Goal: Communication & Community: Connect with others

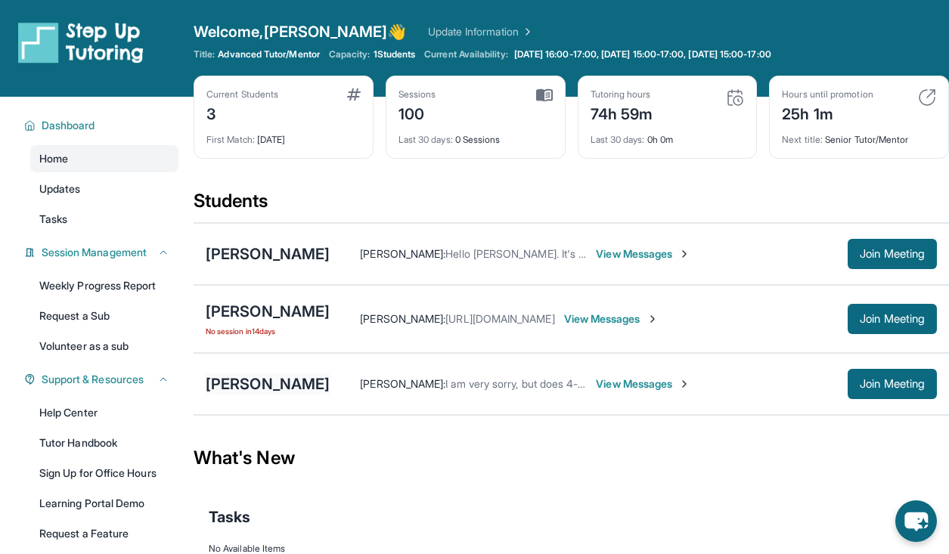
click at [283, 382] on div "[PERSON_NAME]" at bounding box center [268, 383] width 124 height 21
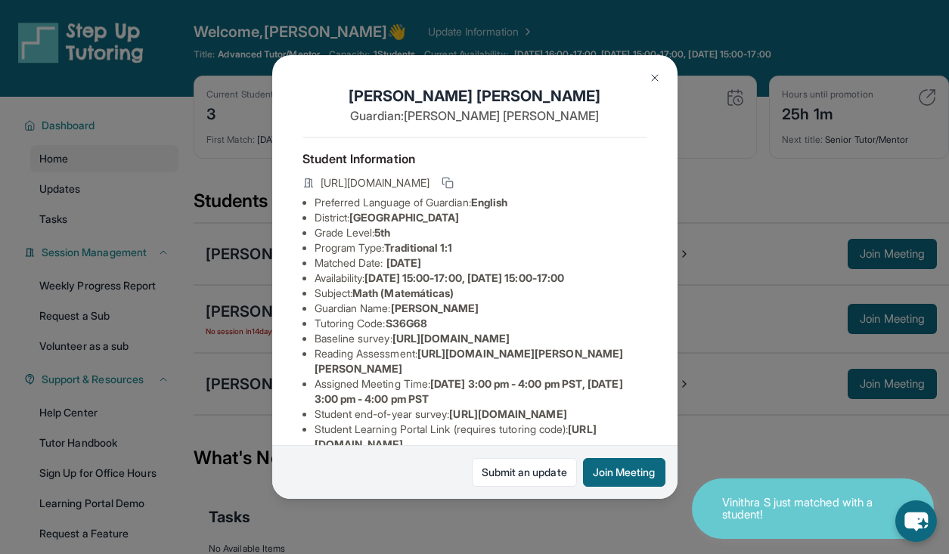
click at [655, 74] on img at bounding box center [654, 78] width 12 height 12
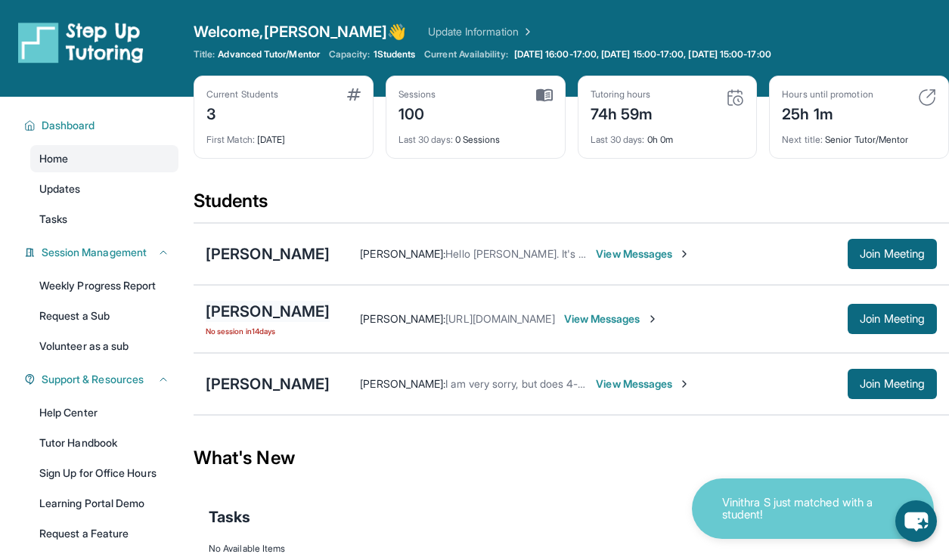
click at [289, 306] on div "[PERSON_NAME]" at bounding box center [268, 311] width 124 height 21
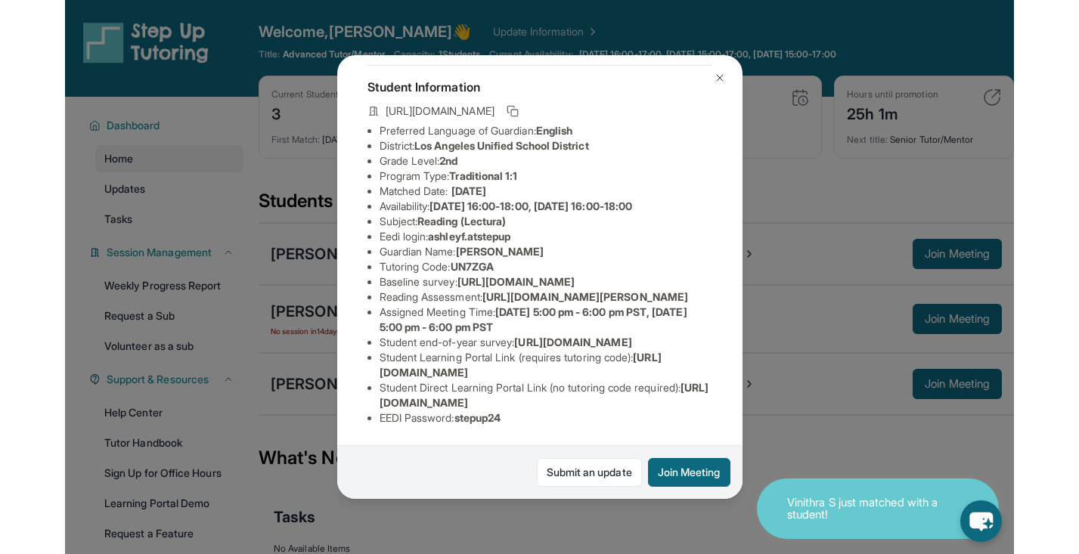
scroll to position [118, 0]
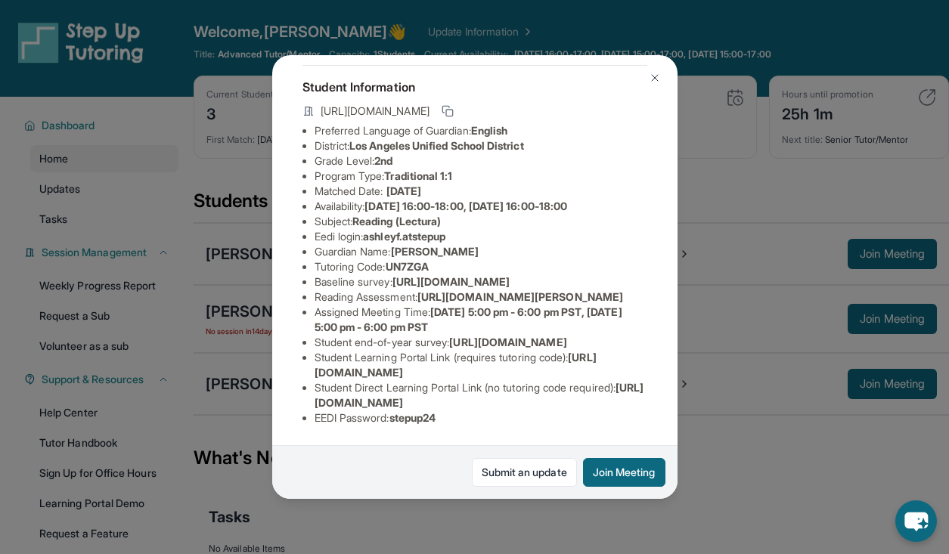
click at [658, 85] on button at bounding box center [654, 78] width 30 height 30
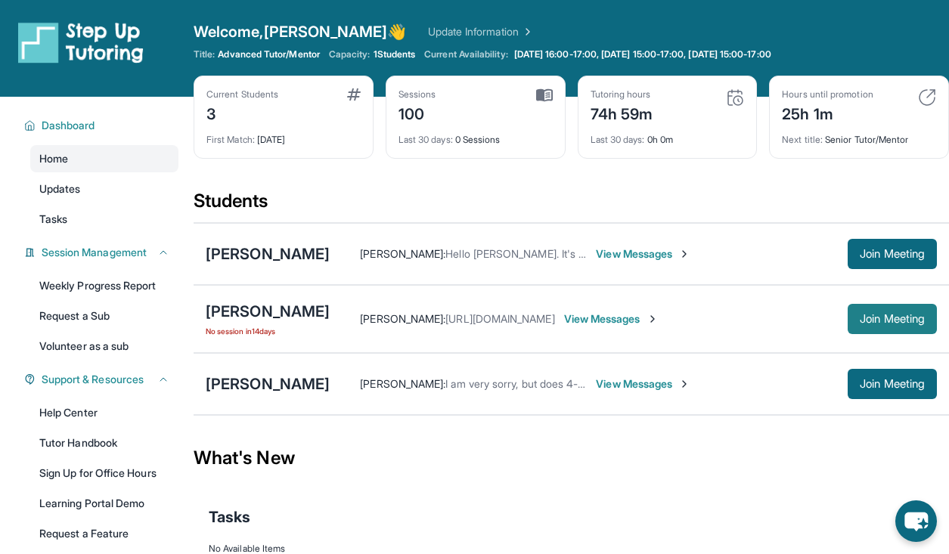
click at [908, 323] on span "Join Meeting" at bounding box center [891, 318] width 65 height 9
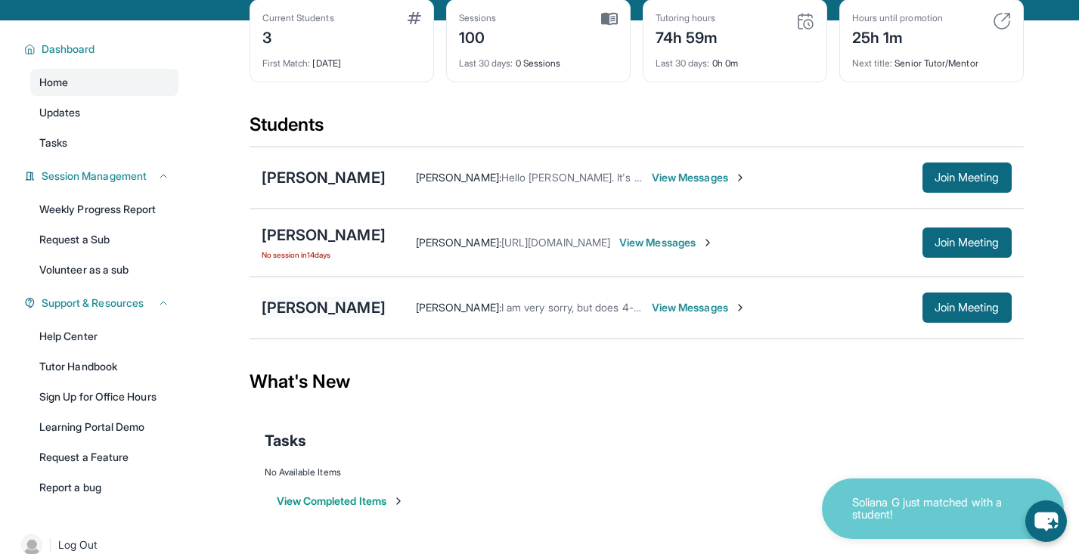
scroll to position [94, 0]
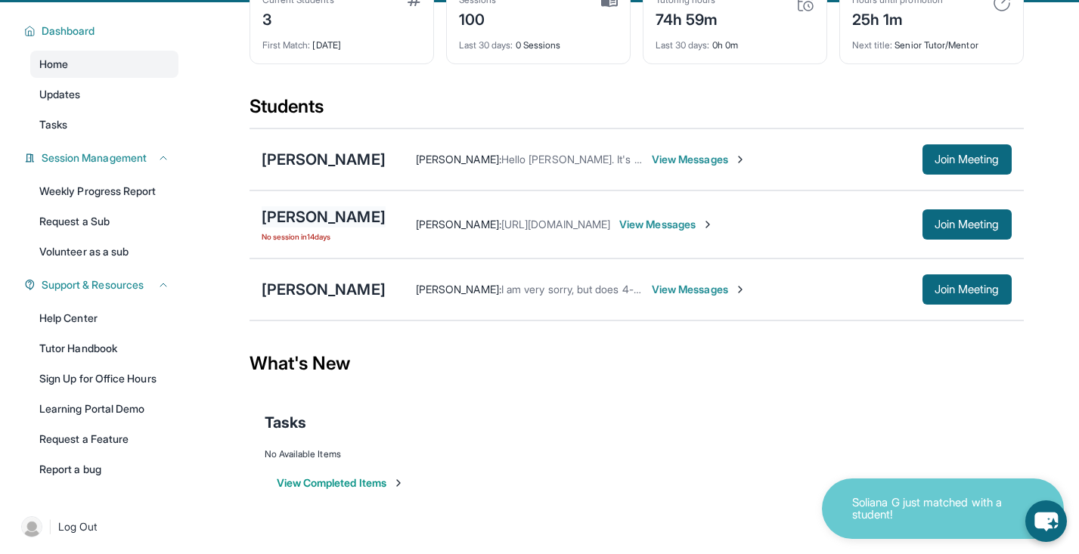
click at [334, 221] on div "[PERSON_NAME]" at bounding box center [324, 216] width 124 height 21
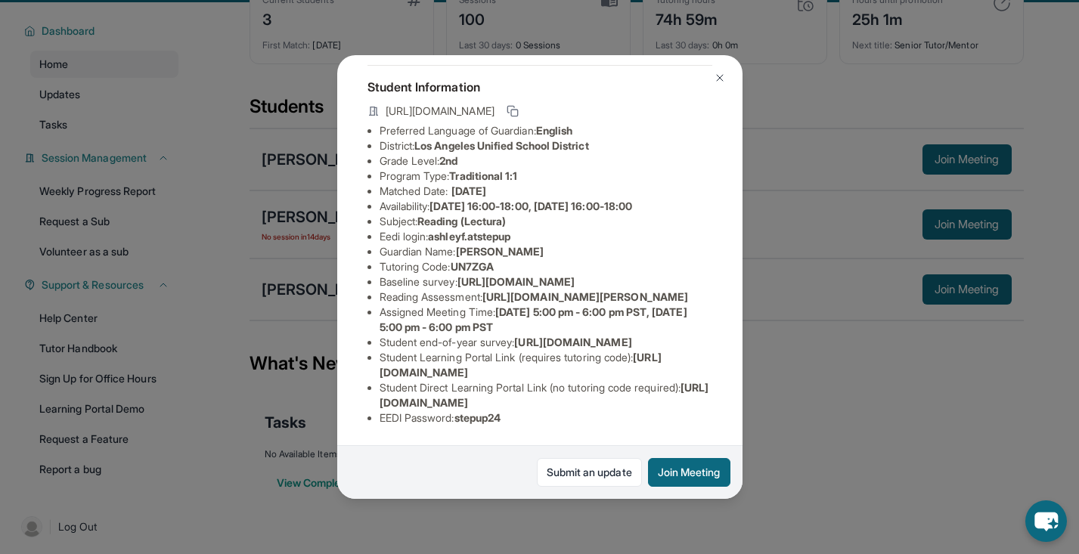
scroll to position [99, 0]
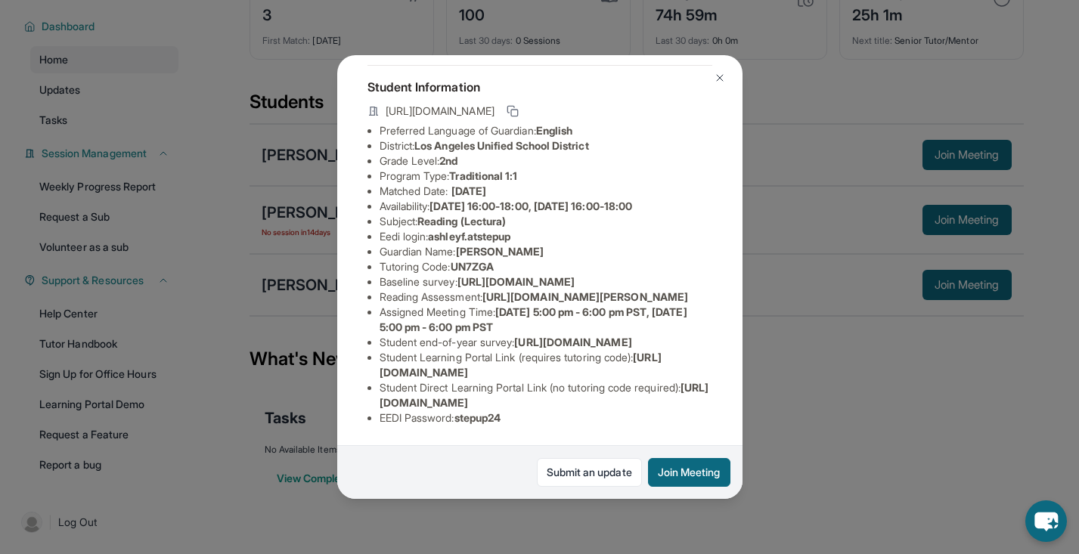
click at [721, 88] on button at bounding box center [719, 78] width 30 height 30
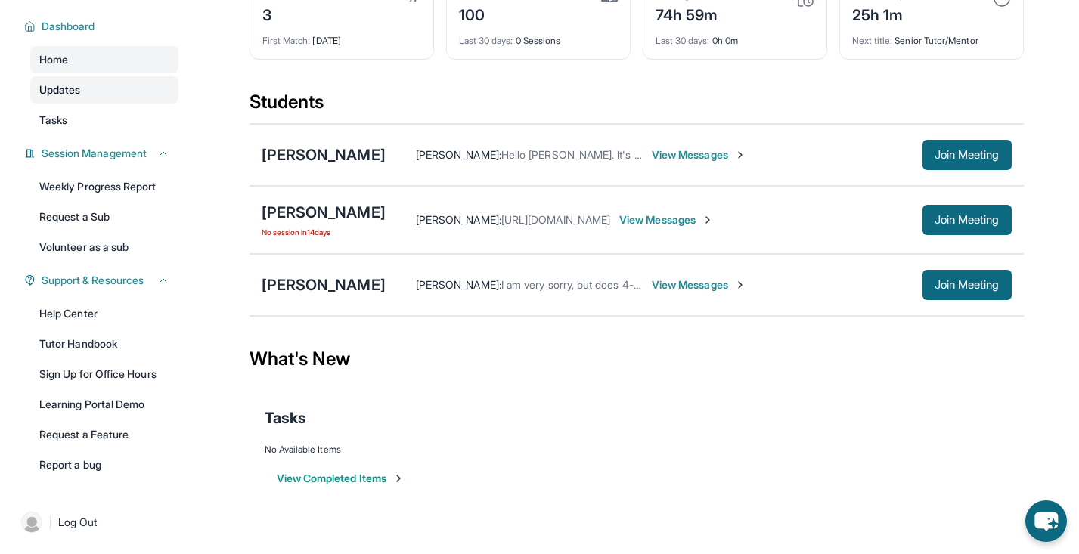
click at [144, 99] on link "Updates" at bounding box center [104, 89] width 148 height 27
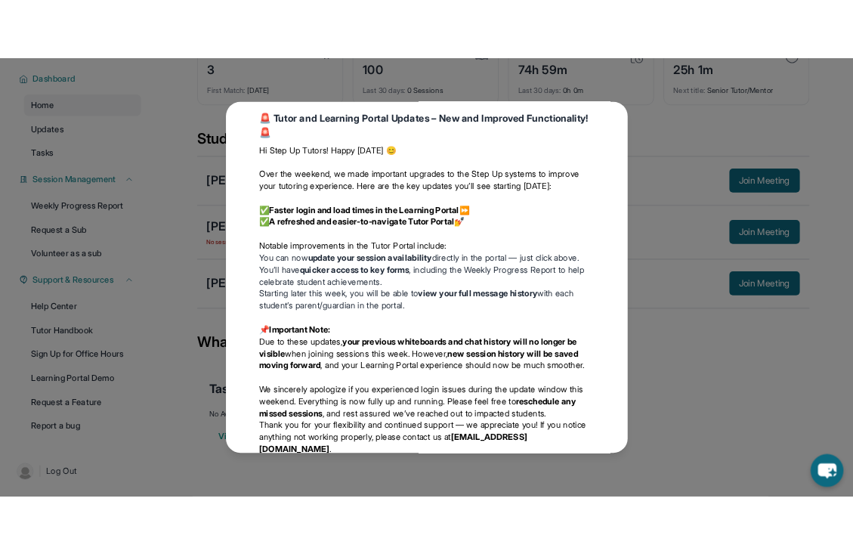
scroll to position [969, 0]
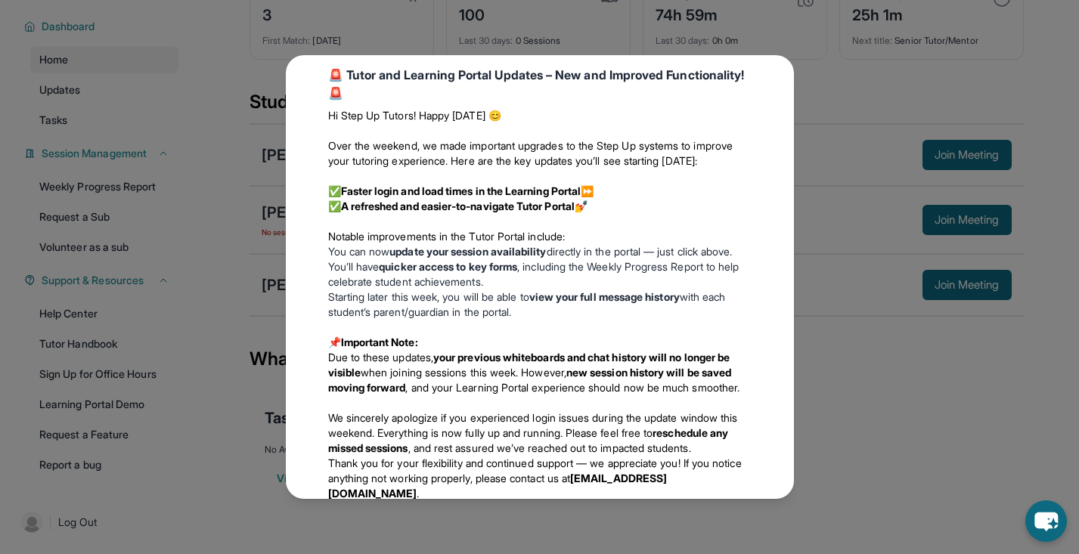
click at [832, 343] on div "Updates August 27th 📢 Exciting Fall 2025 Updates from Step Up Tutoring! We’ve g…" at bounding box center [539, 277] width 1079 height 554
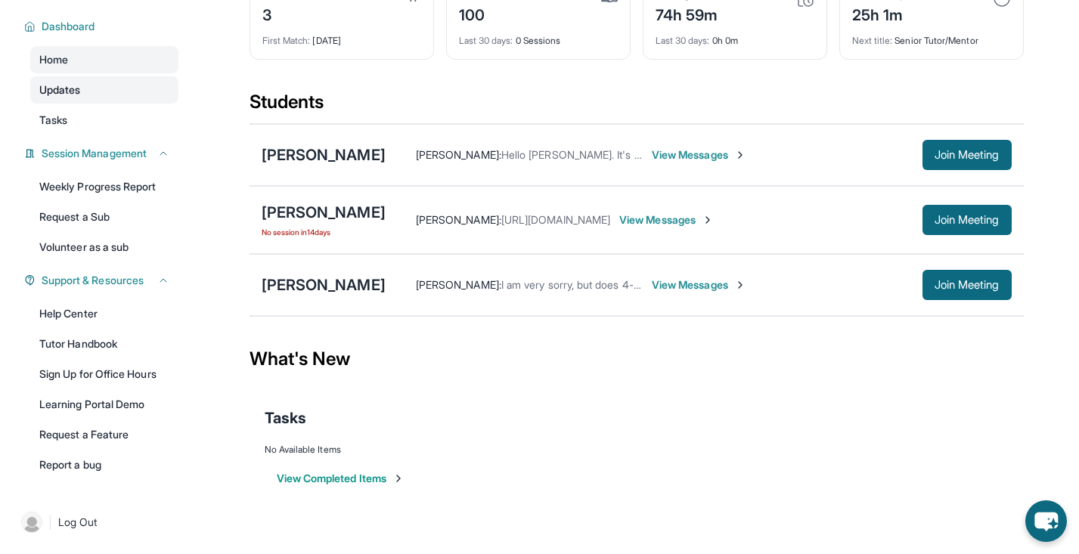
click at [98, 101] on link "Updates" at bounding box center [104, 89] width 148 height 27
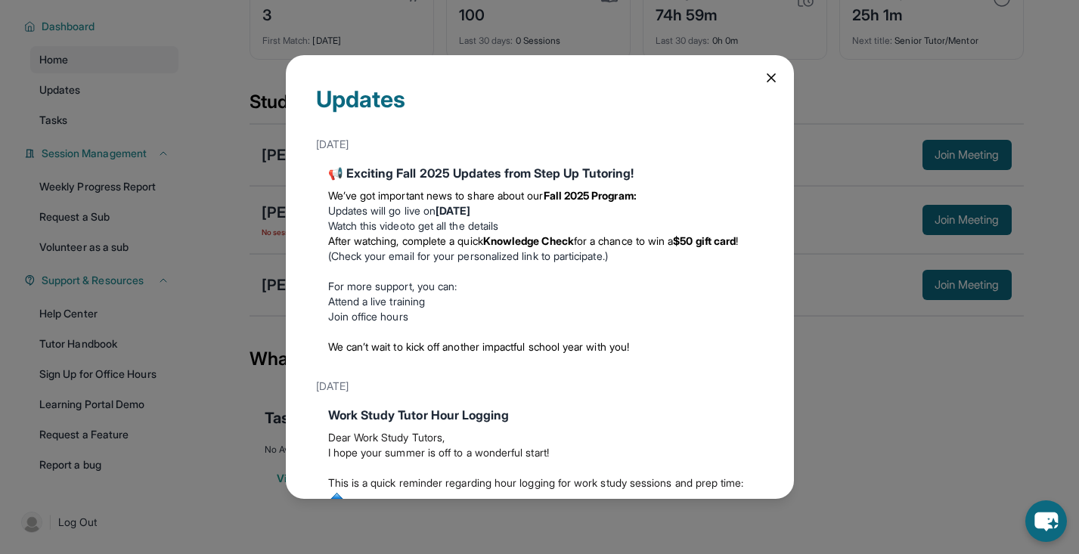
click at [763, 88] on div "Updates August 27th 📢 Exciting Fall 2025 Updates from Step Up Tutoring! We’ve g…" at bounding box center [540, 276] width 508 height 443
click at [766, 75] on icon at bounding box center [770, 77] width 15 height 15
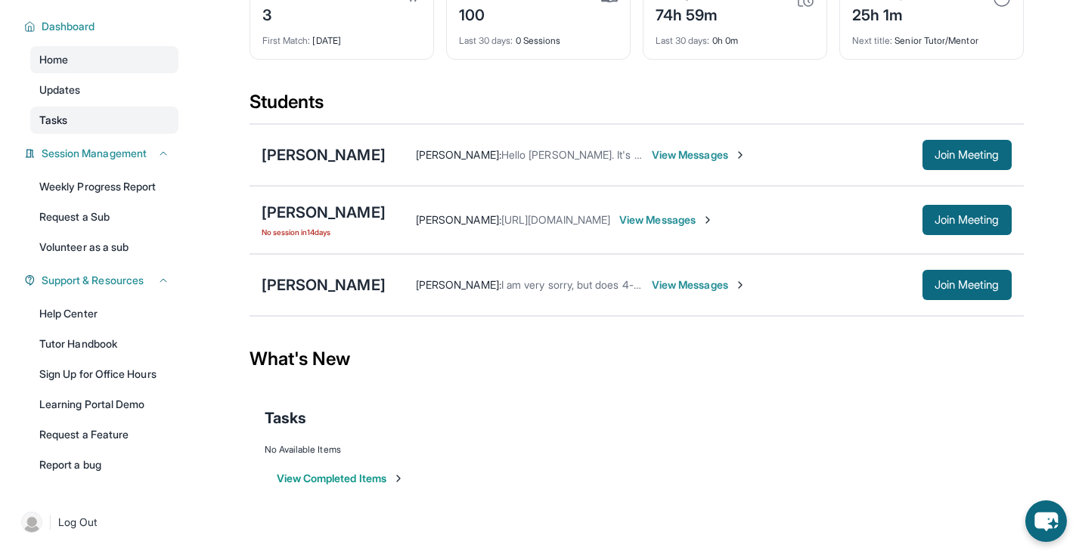
click at [76, 127] on link "Tasks" at bounding box center [104, 120] width 148 height 27
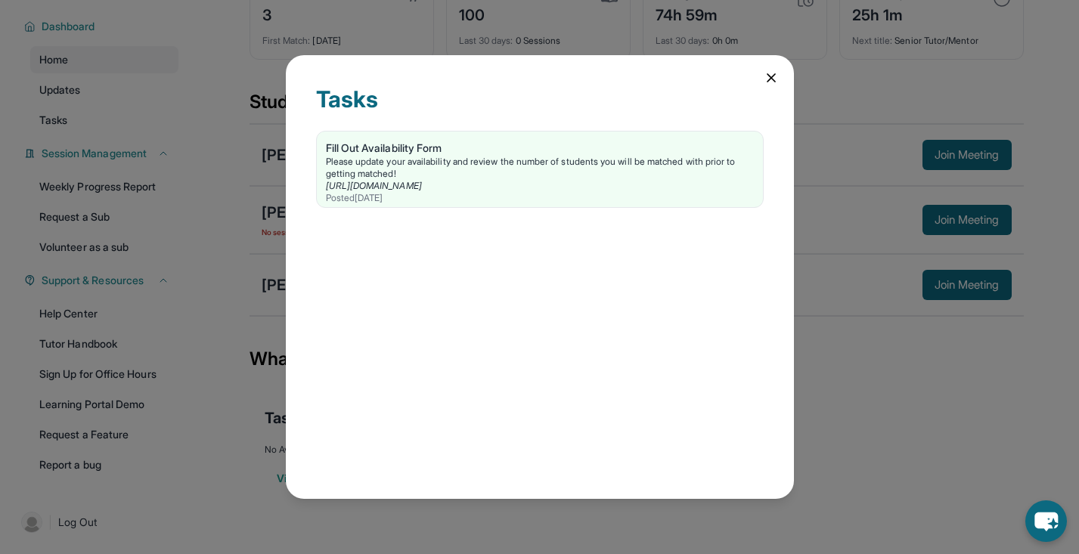
click at [767, 89] on div "Tasks Fill Out Availability Form Please update your availability and review the…" at bounding box center [540, 276] width 508 height 443
click at [769, 80] on icon at bounding box center [770, 77] width 15 height 15
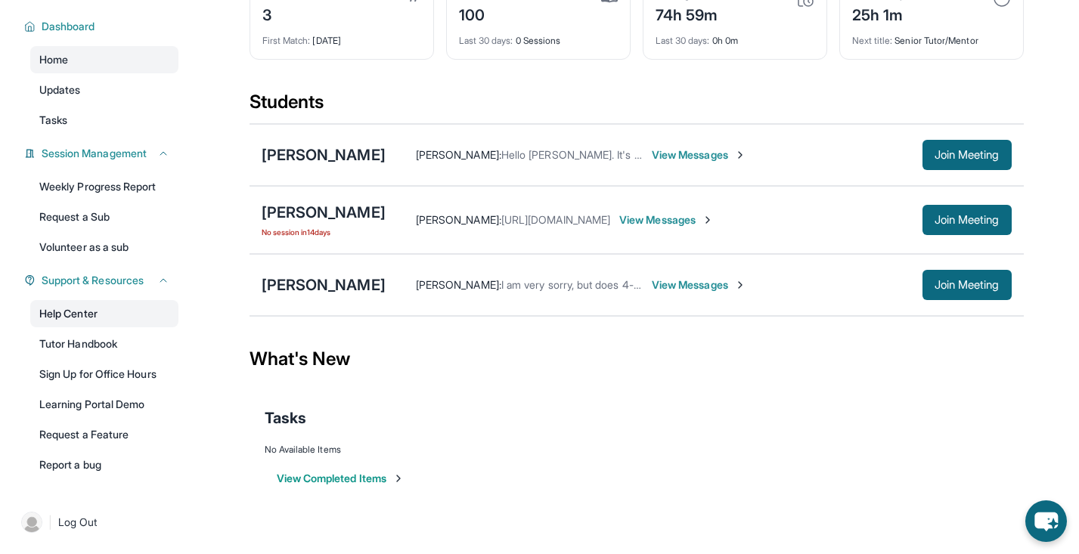
click at [125, 320] on link "Help Center" at bounding box center [104, 313] width 148 height 27
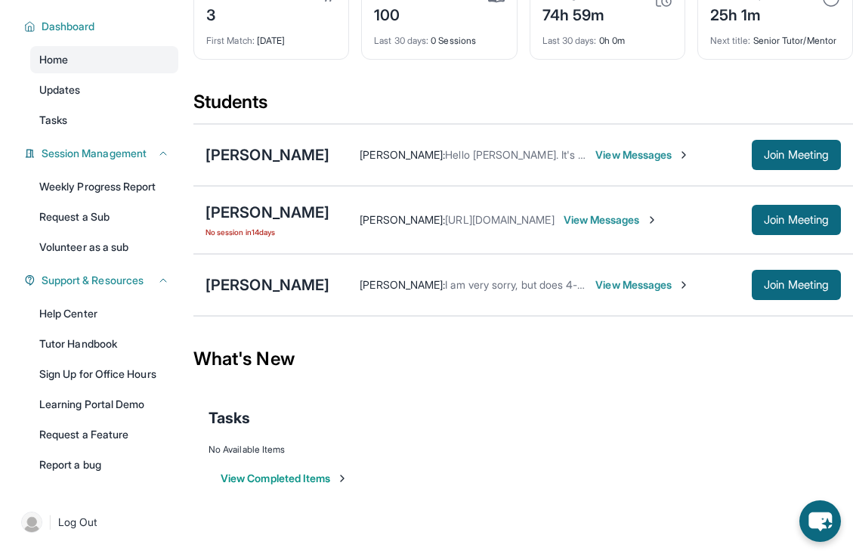
scroll to position [0, 0]
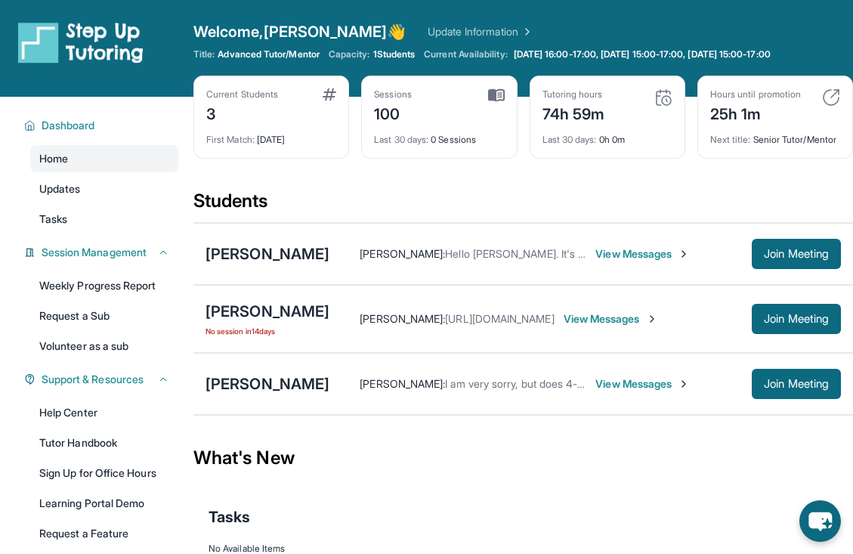
click at [627, 60] on div "Welcome, Cindy 👋 Update Information Title: Advanced Tutor/Mentor Capacity: 1 St…" at bounding box center [523, 48] width 660 height 54
click at [637, 53] on span "Monday 16:00-17:00, Tuesday 15:00-17:00, Thursday 15:00-17:00" at bounding box center [642, 54] width 257 height 12
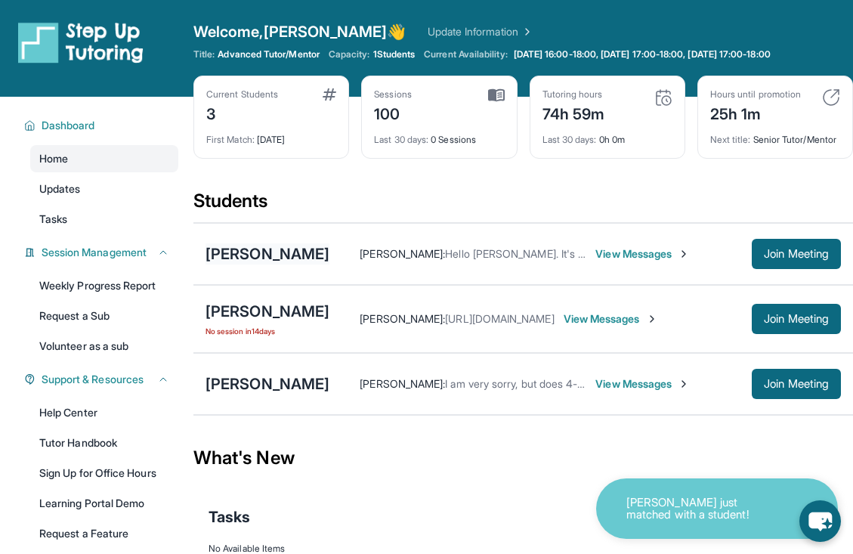
click at [260, 265] on div "[PERSON_NAME]" at bounding box center [268, 253] width 124 height 21
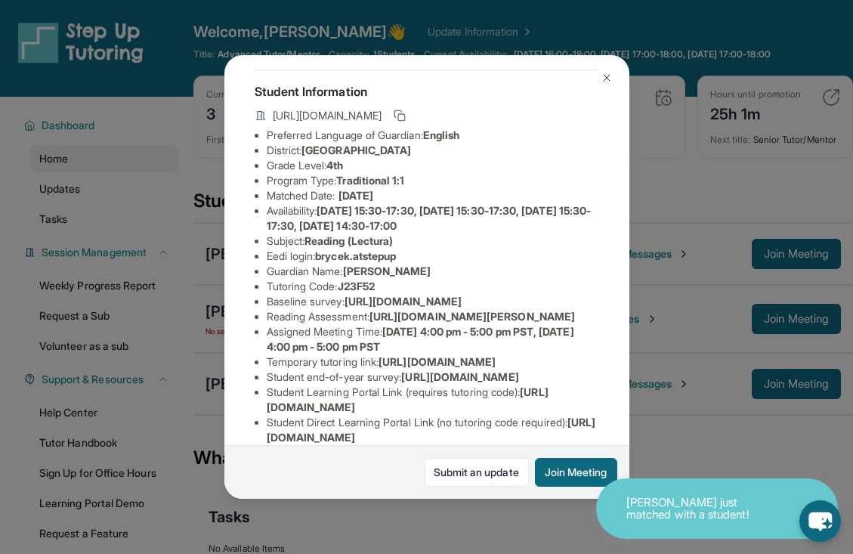
scroll to position [66, 0]
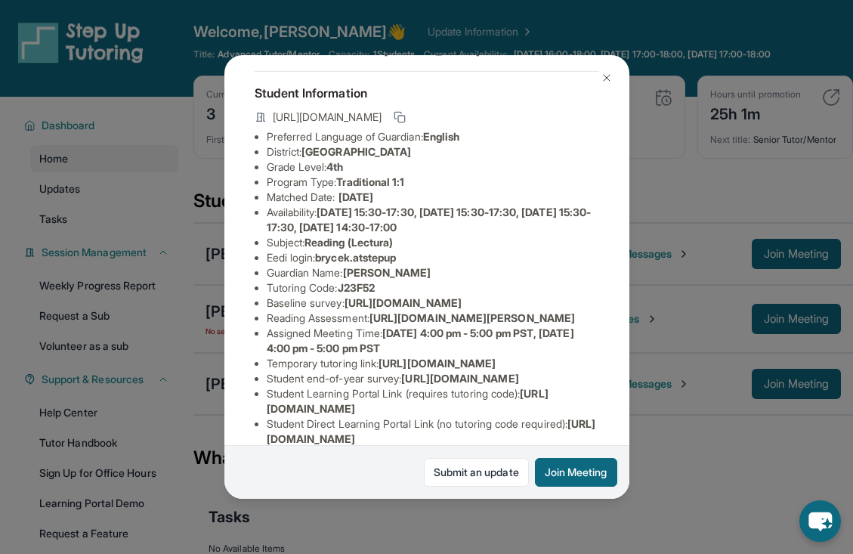
click at [605, 79] on img at bounding box center [607, 78] width 12 height 12
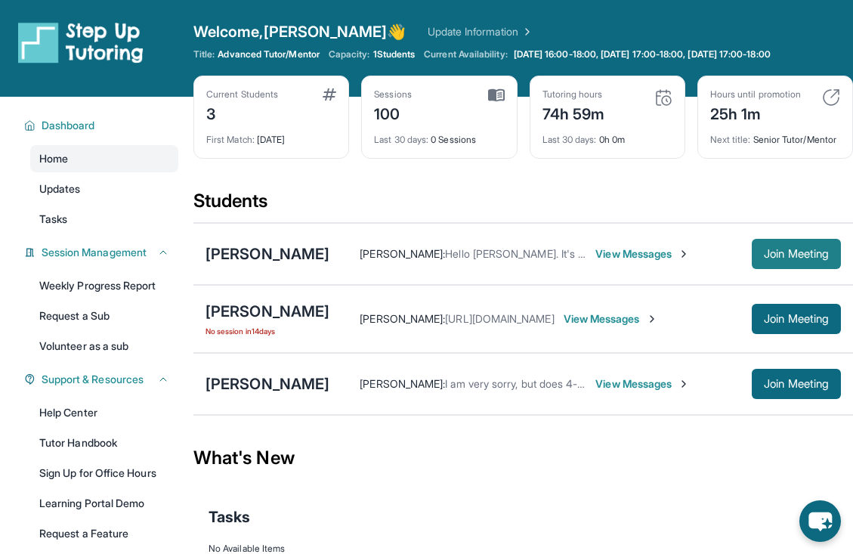
click at [777, 258] on span "Join Meeting" at bounding box center [796, 253] width 65 height 9
click at [304, 395] on div "[PERSON_NAME]" at bounding box center [268, 383] width 124 height 21
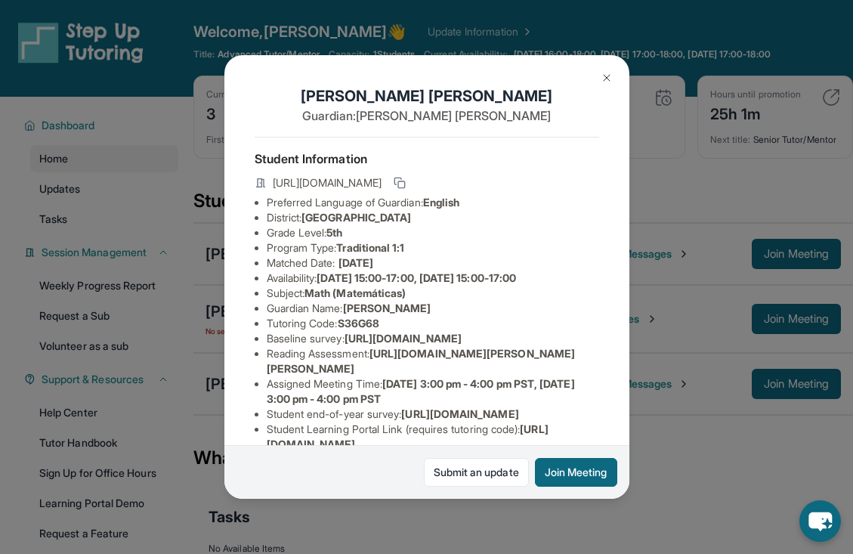
click at [610, 80] on img at bounding box center [607, 78] width 12 height 12
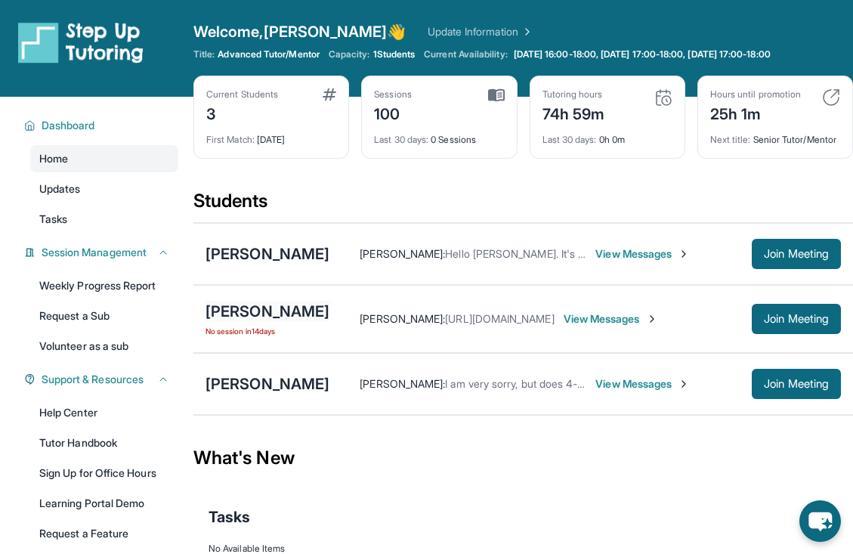
click at [275, 322] on div "[PERSON_NAME]" at bounding box center [268, 311] width 124 height 21
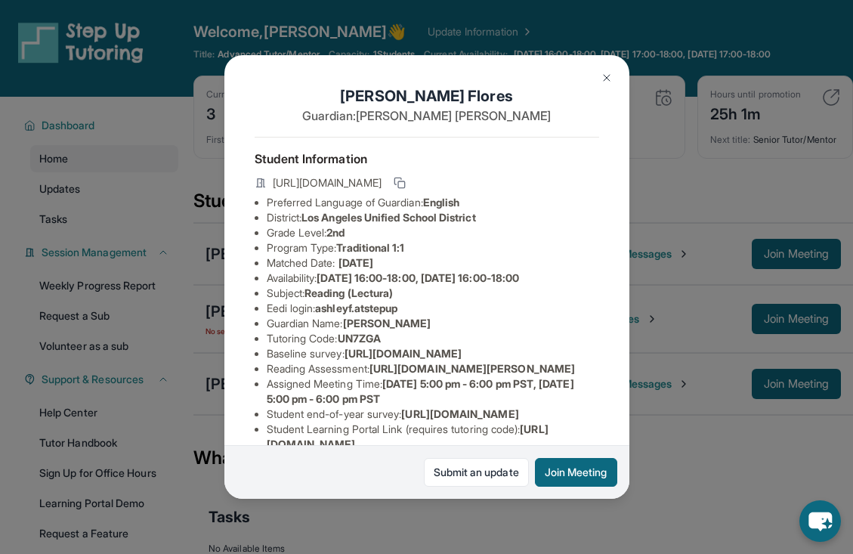
click at [596, 72] on button at bounding box center [607, 78] width 30 height 30
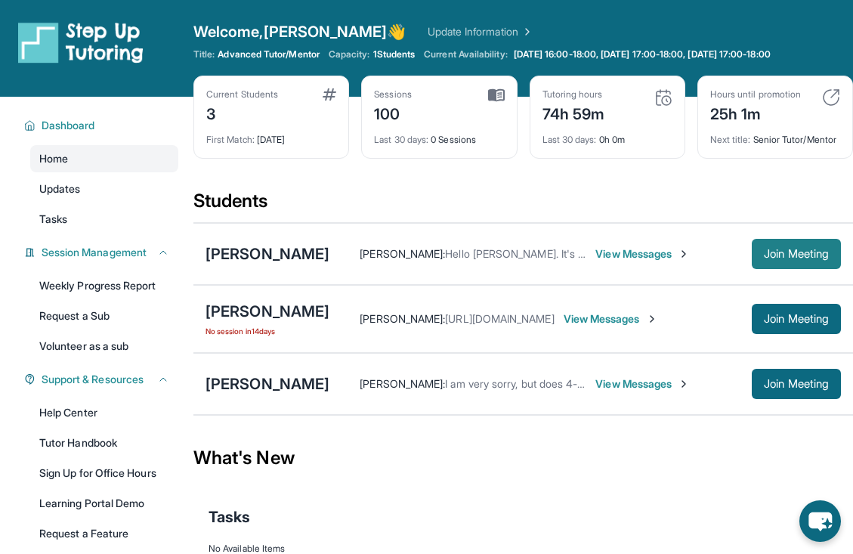
click at [764, 258] on span "Join Meeting" at bounding box center [796, 253] width 65 height 9
click at [265, 383] on div "Juan Rodriguez Cindy Lim : I am very sorry, but does 4-4:45pm on Tuesday and Th…" at bounding box center [523, 384] width 660 height 62
click at [803, 388] on span "Join Meeting" at bounding box center [796, 383] width 65 height 9
click at [507, 390] on span "I am very sorry, but does 4-4:45pm [DATE] and Thursdays work for you guys? I ch…" at bounding box center [750, 383] width 611 height 13
click at [299, 395] on div "[PERSON_NAME]" at bounding box center [268, 383] width 124 height 21
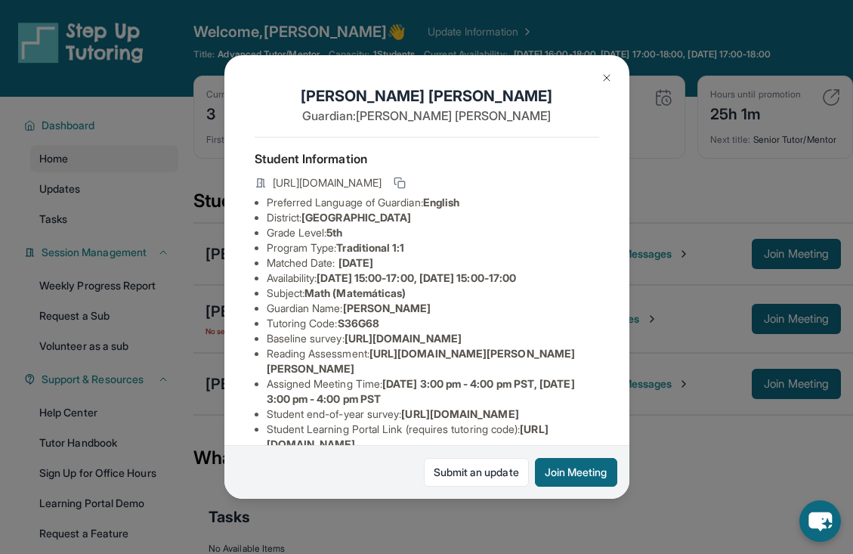
click at [614, 73] on button at bounding box center [607, 78] width 30 height 30
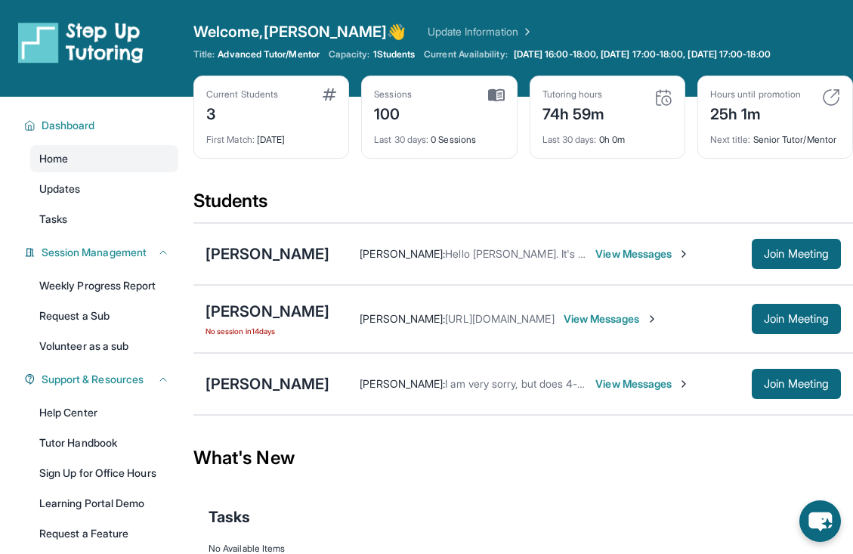
click at [616, 384] on div "Cindy Lim : I am very sorry, but does 4-4:45pm on Tuesday and Thursdays work fo…" at bounding box center [586, 384] width 512 height 30
click at [614, 392] on span "View Messages" at bounding box center [643, 383] width 94 height 15
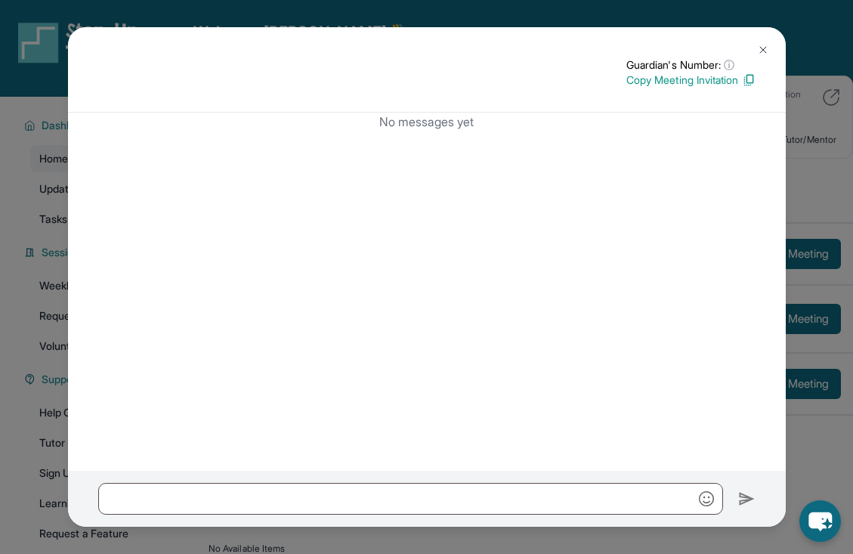
click at [764, 53] on img at bounding box center [763, 50] width 12 height 12
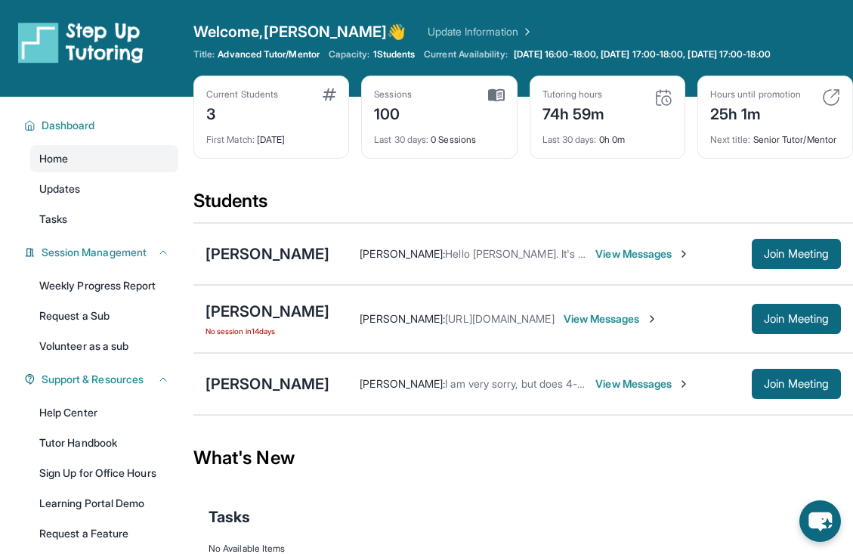
click at [289, 395] on div "[PERSON_NAME]" at bounding box center [268, 383] width 124 height 21
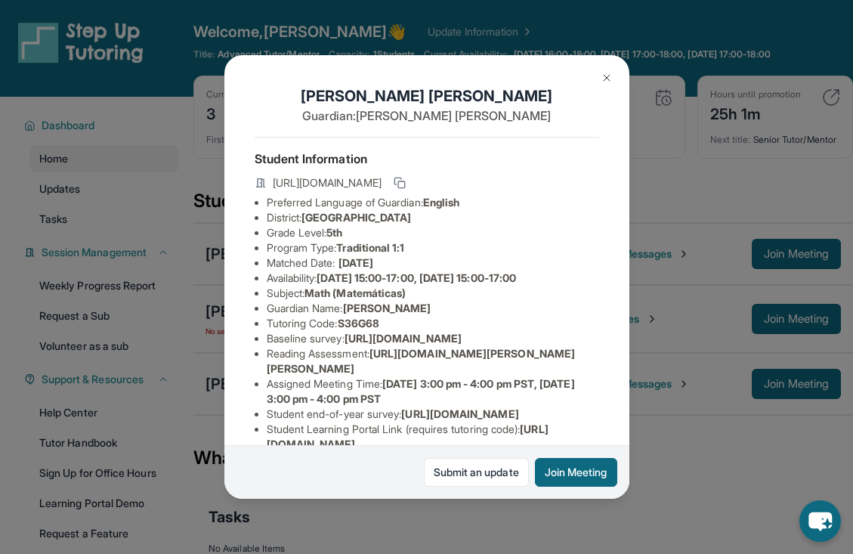
click at [611, 79] on img at bounding box center [607, 78] width 12 height 12
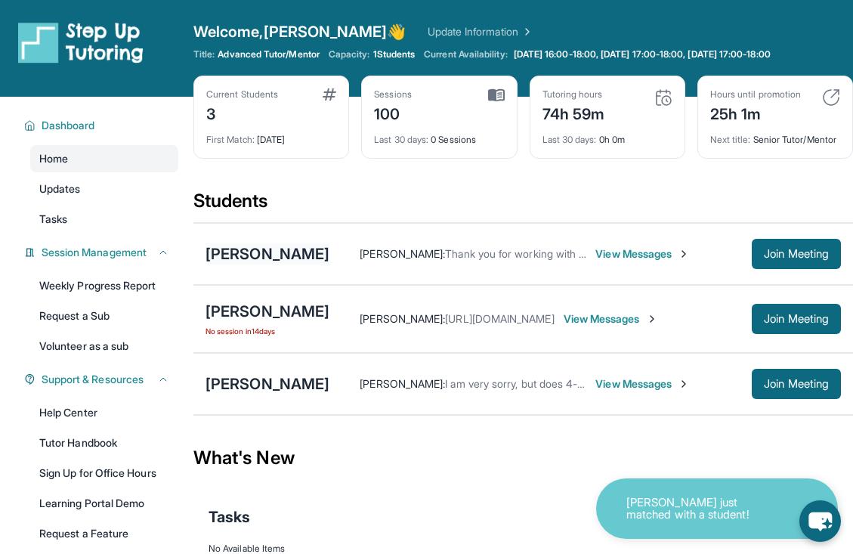
click at [265, 265] on div "[PERSON_NAME]" at bounding box center [268, 253] width 124 height 21
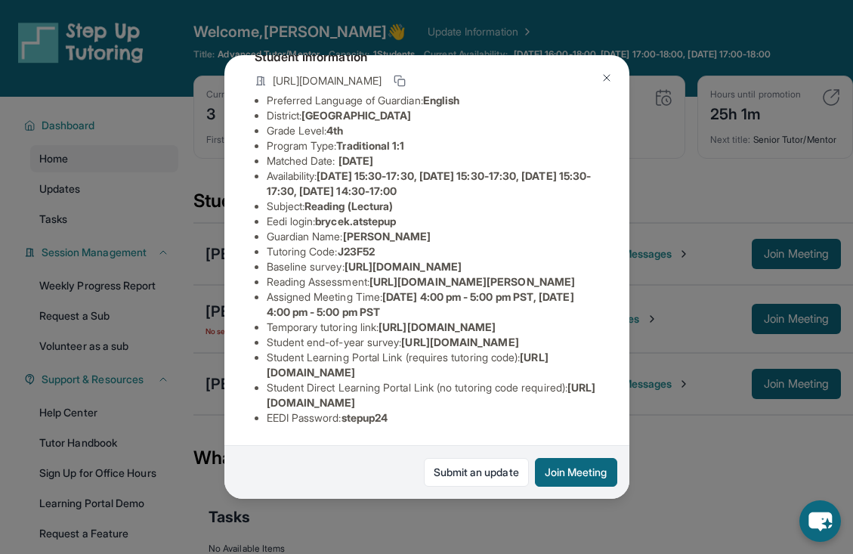
scroll to position [81, 0]
